Goal: Download file/media

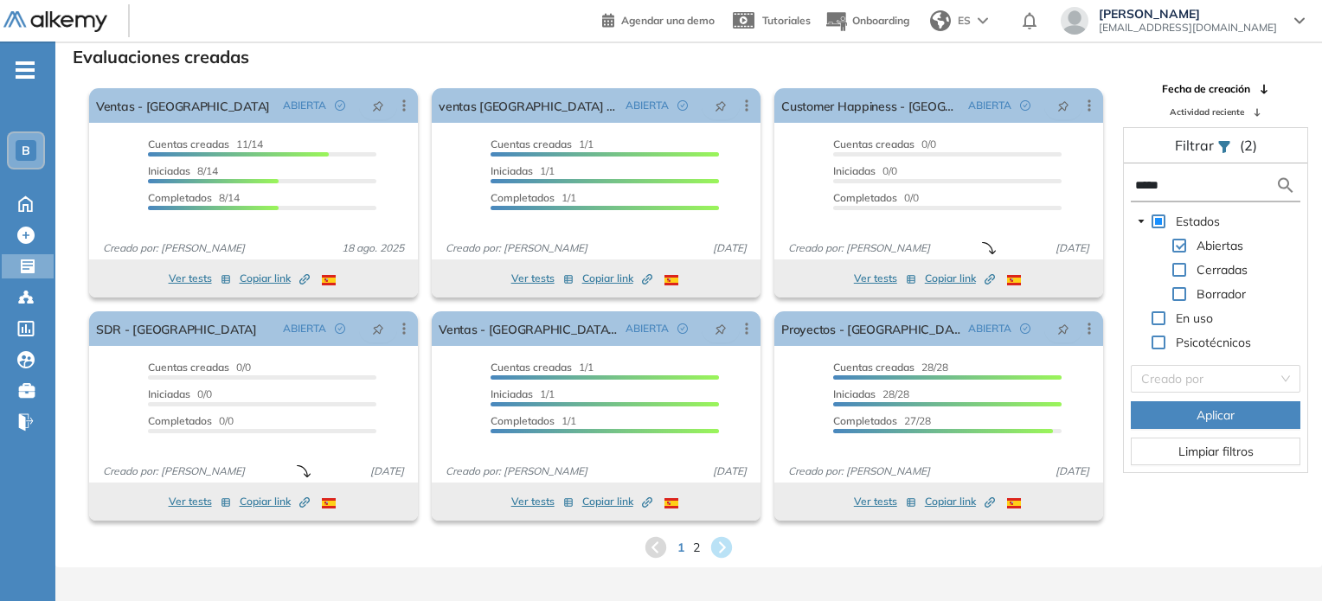
scroll to position [38, 0]
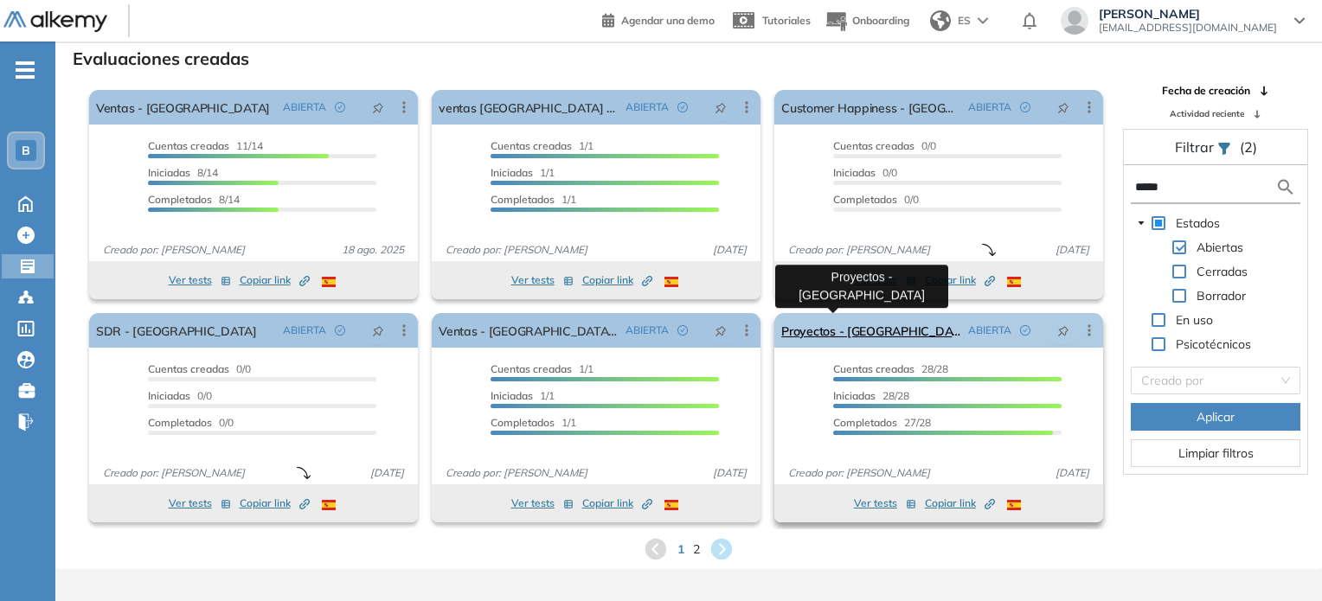
click at [820, 339] on link "Proyectos - [GEOGRAPHIC_DATA]" at bounding box center [871, 330] width 180 height 35
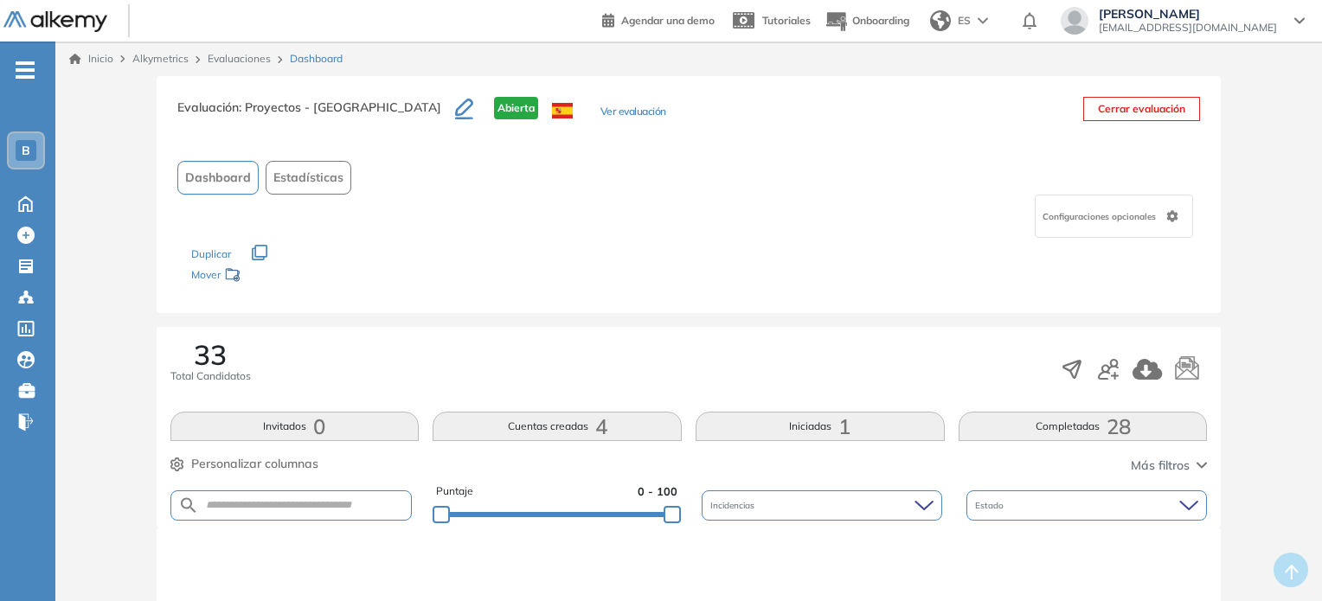
click at [1076, 424] on button "Completadas 28" at bounding box center [1082, 426] width 249 height 29
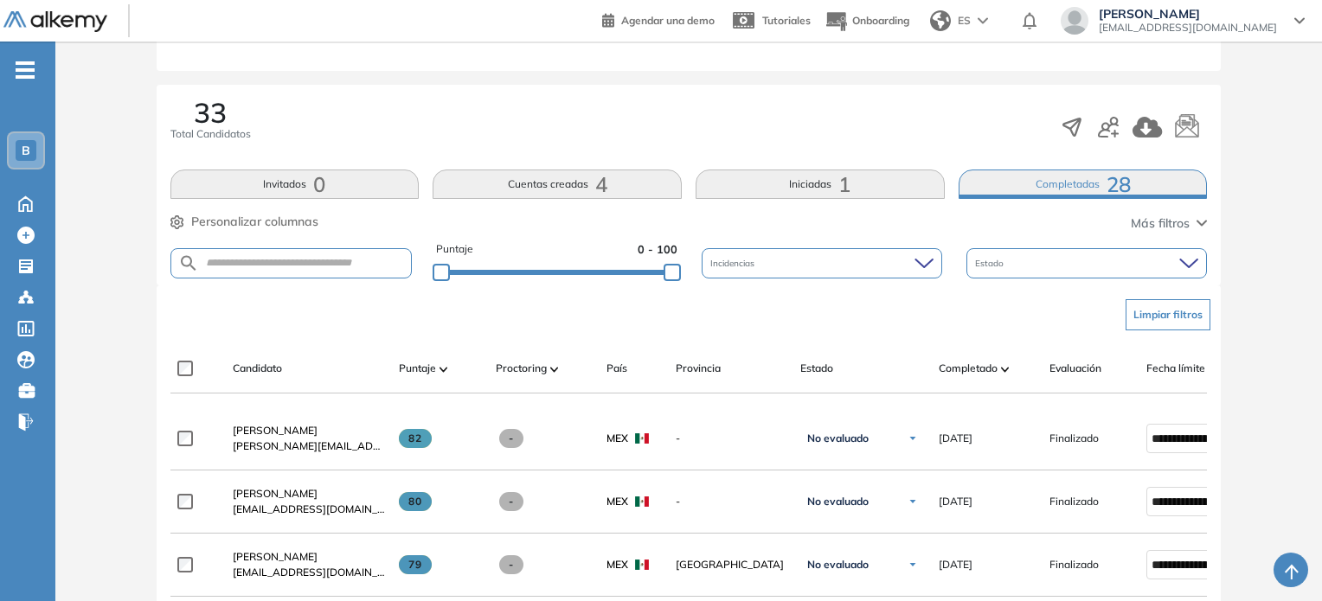
scroll to position [244, 0]
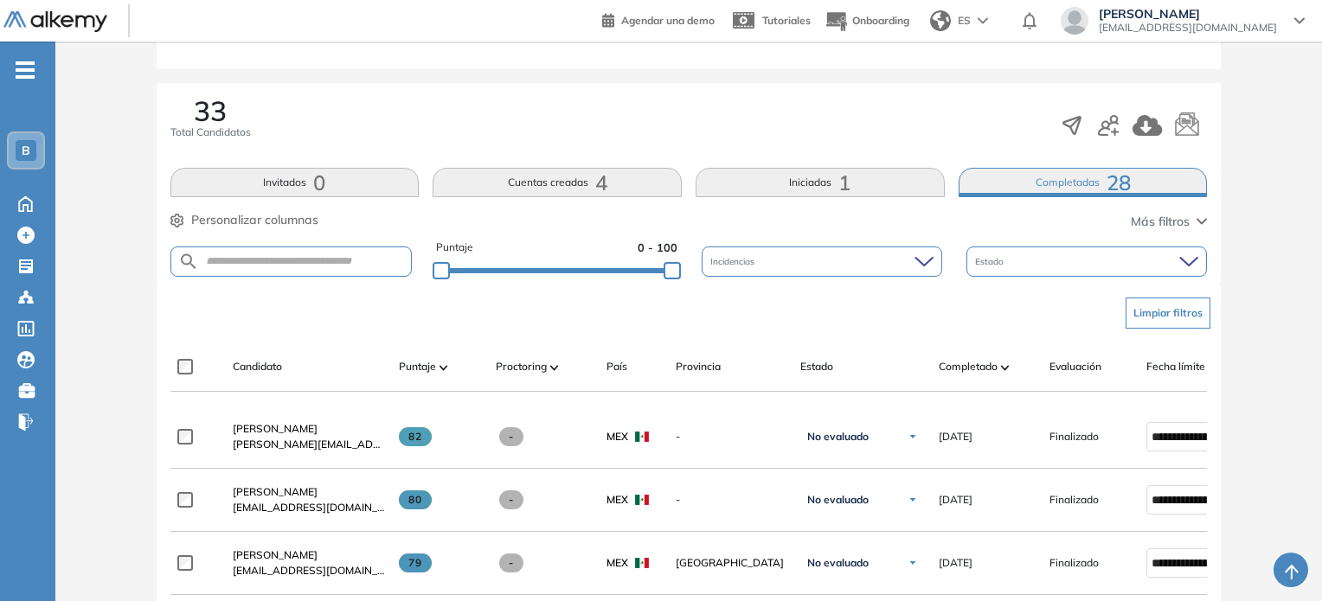
click at [287, 268] on form at bounding box center [291, 262] width 242 height 30
click at [824, 176] on button "Iniciadas 1" at bounding box center [819, 182] width 249 height 29
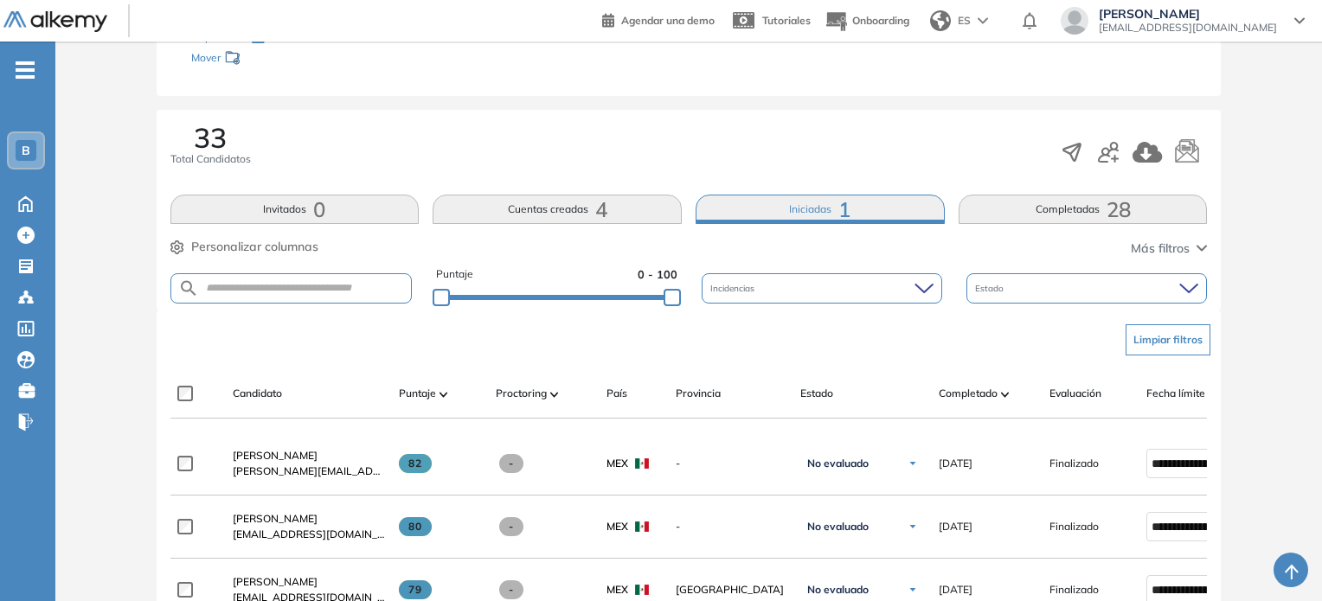
scroll to position [216, 0]
click at [554, 399] on span at bounding box center [554, 394] width 9 height 17
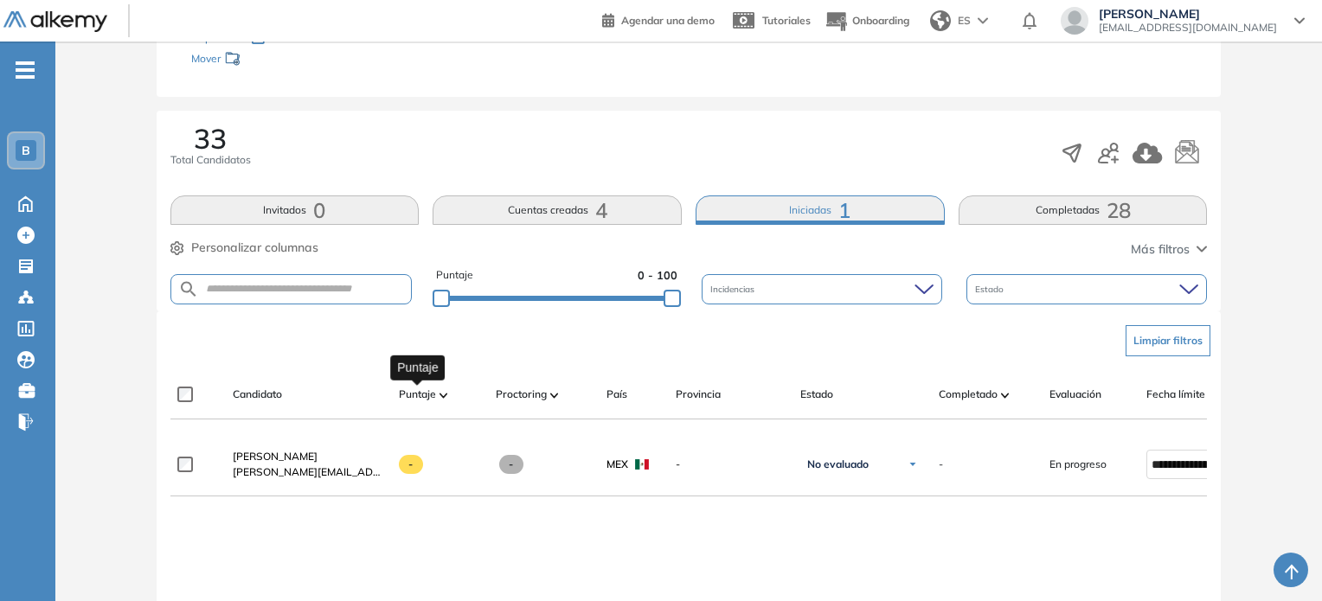
click at [428, 397] on span "Puntaje" at bounding box center [417, 395] width 37 height 16
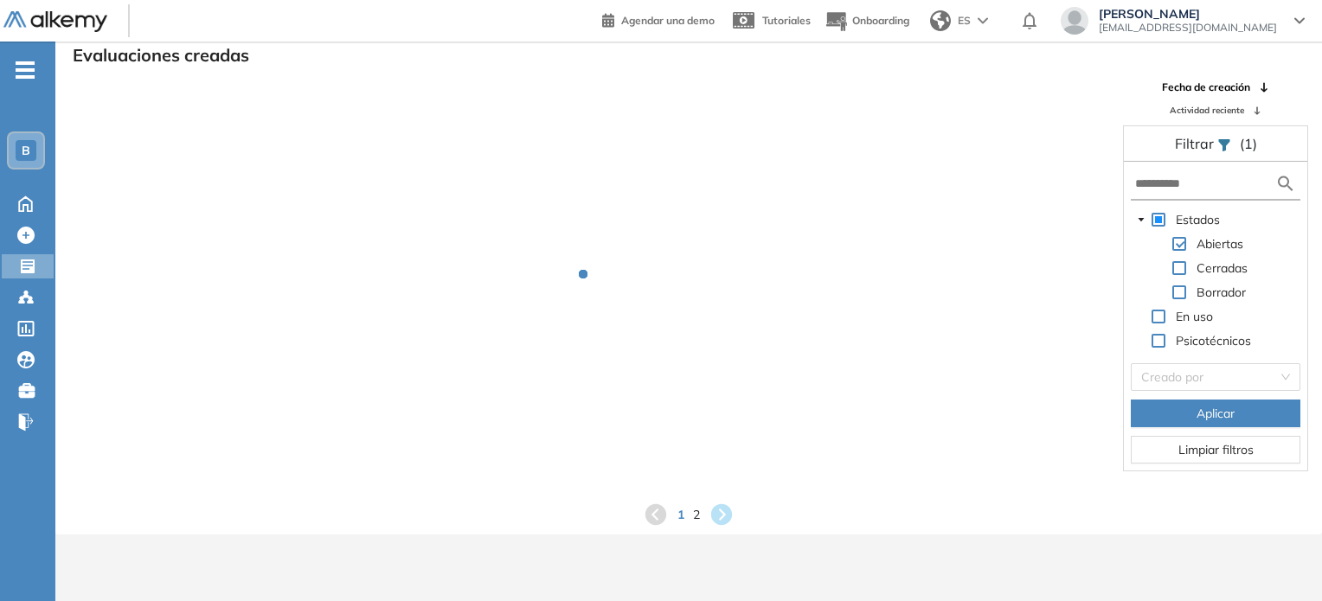
scroll to position [38, 0]
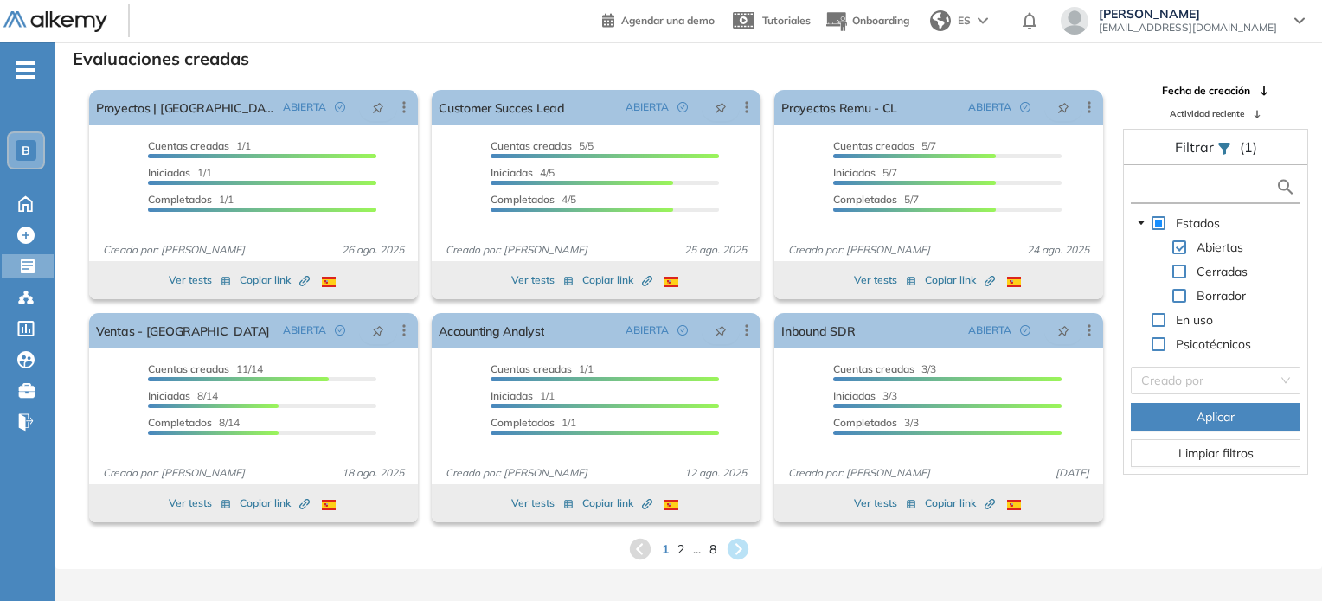
click at [1216, 189] on input "text" at bounding box center [1205, 187] width 140 height 18
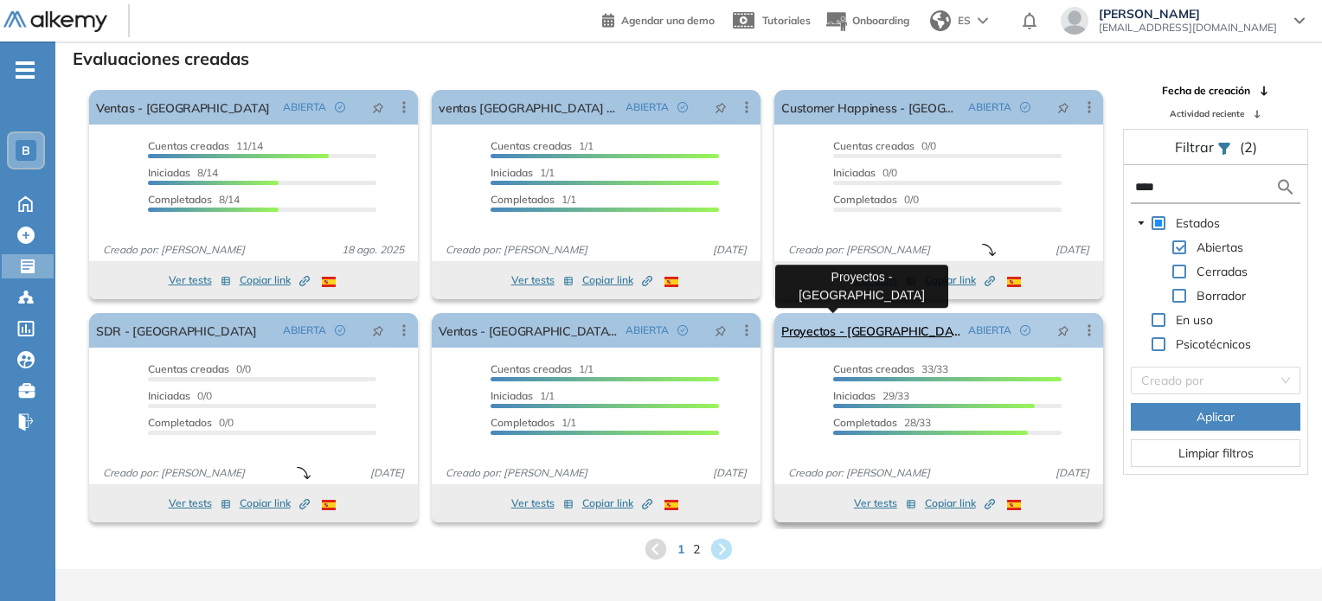
type input "****"
click at [830, 335] on link "Proyectos - [GEOGRAPHIC_DATA]" at bounding box center [871, 330] width 180 height 35
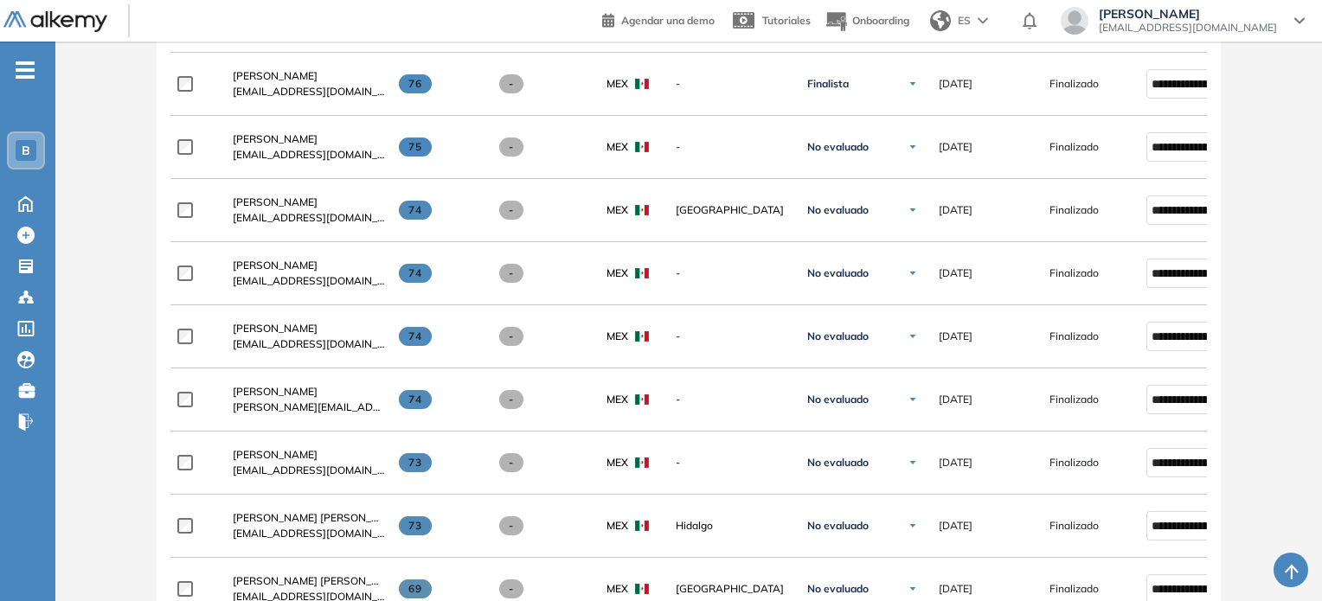
scroll to position [977, 0]
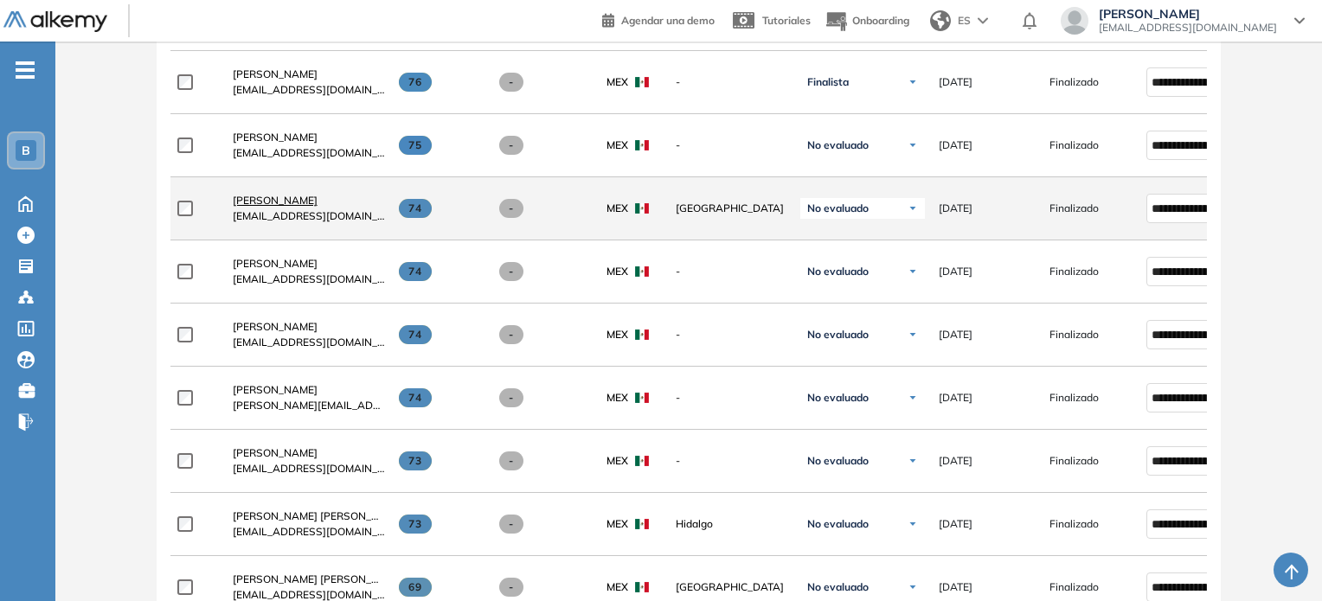
click at [287, 207] on span "[PERSON_NAME]" at bounding box center [275, 200] width 85 height 13
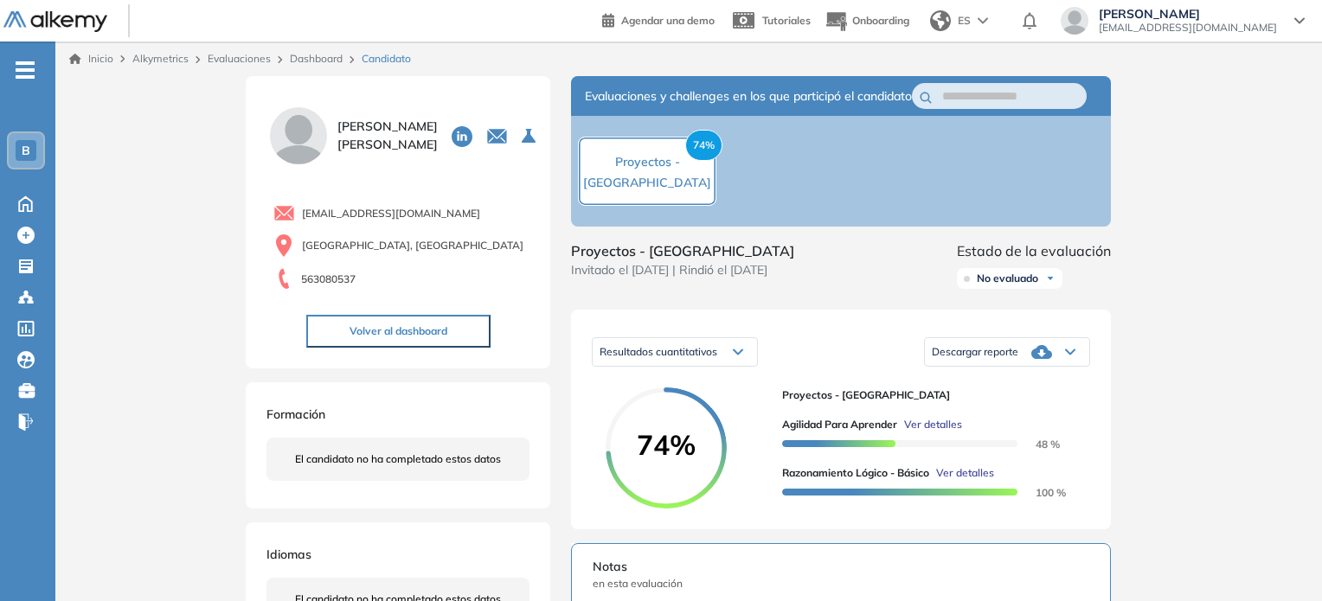
click at [1056, 364] on div "Descargar reporte" at bounding box center [1007, 352] width 164 height 35
click at [1046, 388] on li "Descargar informe completo" at bounding box center [996, 378] width 128 height 17
